Goal: Navigation & Orientation: Find specific page/section

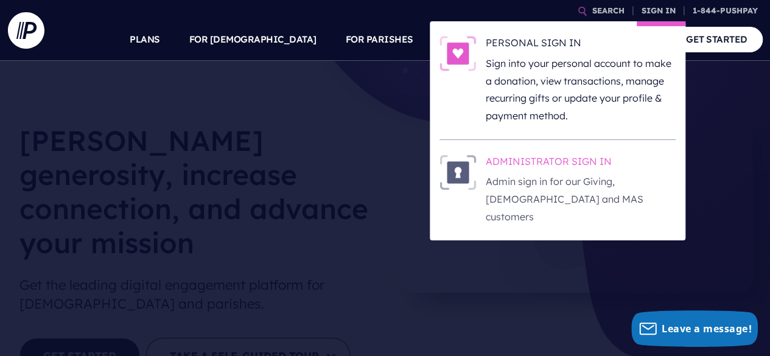
click at [515, 1] on h6 "ADMINISTRATOR SIGN IN" at bounding box center [581, 164] width 190 height 18
click at [588, 1] on h6 "ADMINISTRATOR SIGN IN" at bounding box center [581, 164] width 190 height 18
